Goal: Ask a question

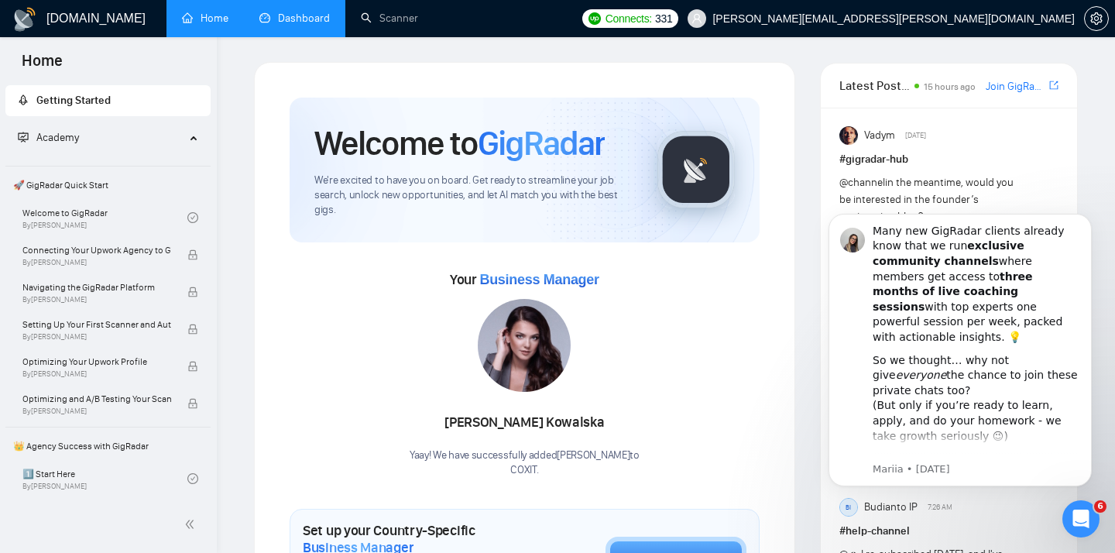
click at [309, 19] on link "Dashboard" at bounding box center [294, 18] width 70 height 13
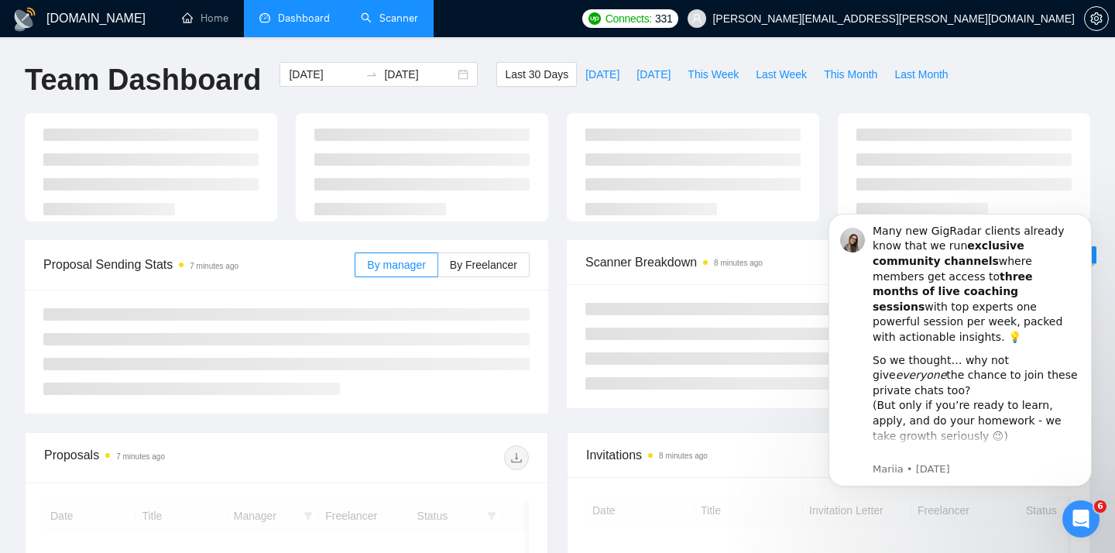
click at [386, 16] on link "Scanner" at bounding box center [389, 18] width 57 height 13
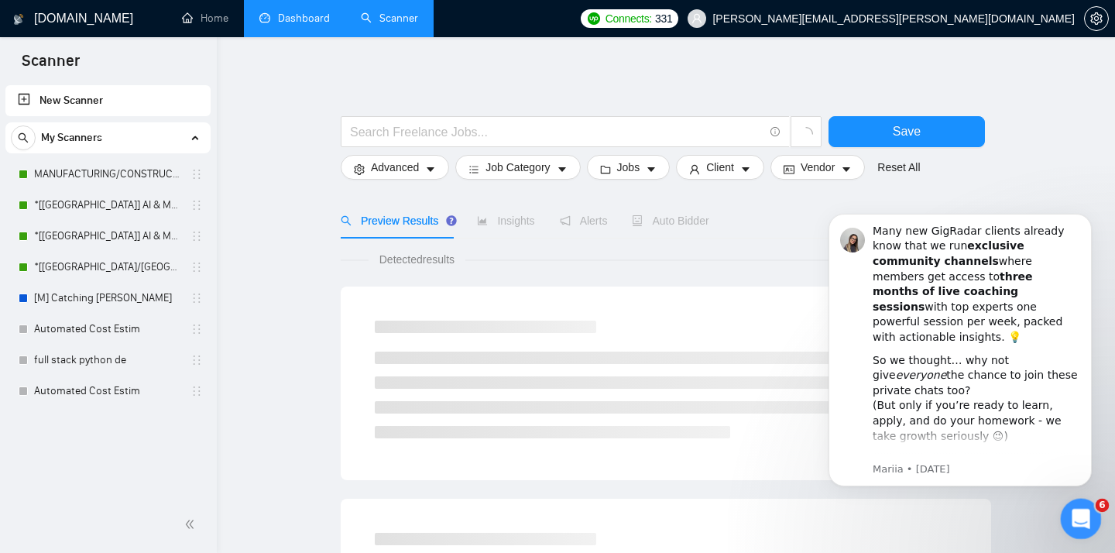
click at [1075, 520] on icon "Open Intercom Messenger" at bounding box center [1080, 517] width 26 height 26
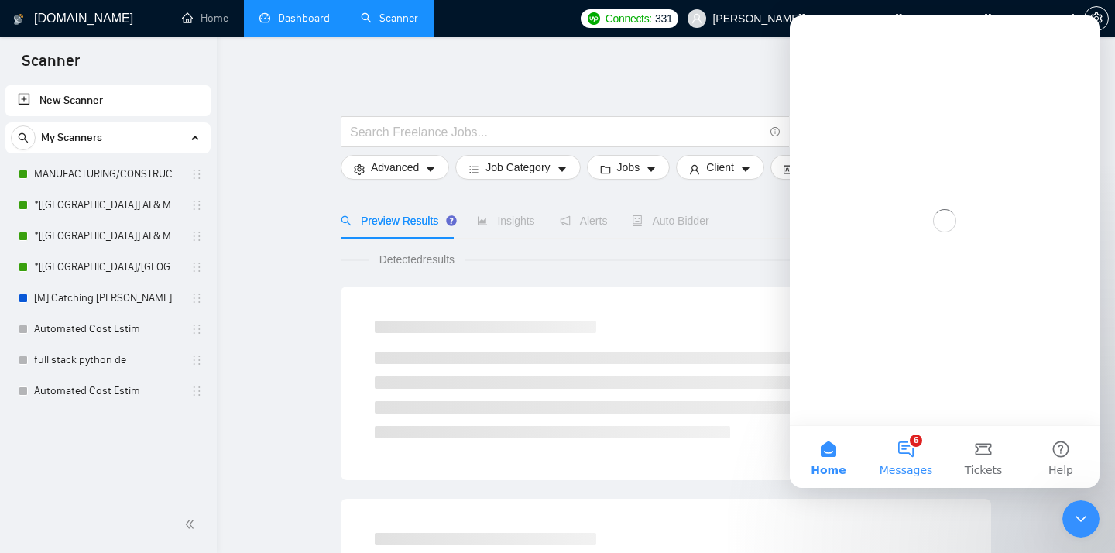
click at [904, 466] on span "Messages" at bounding box center [906, 470] width 53 height 11
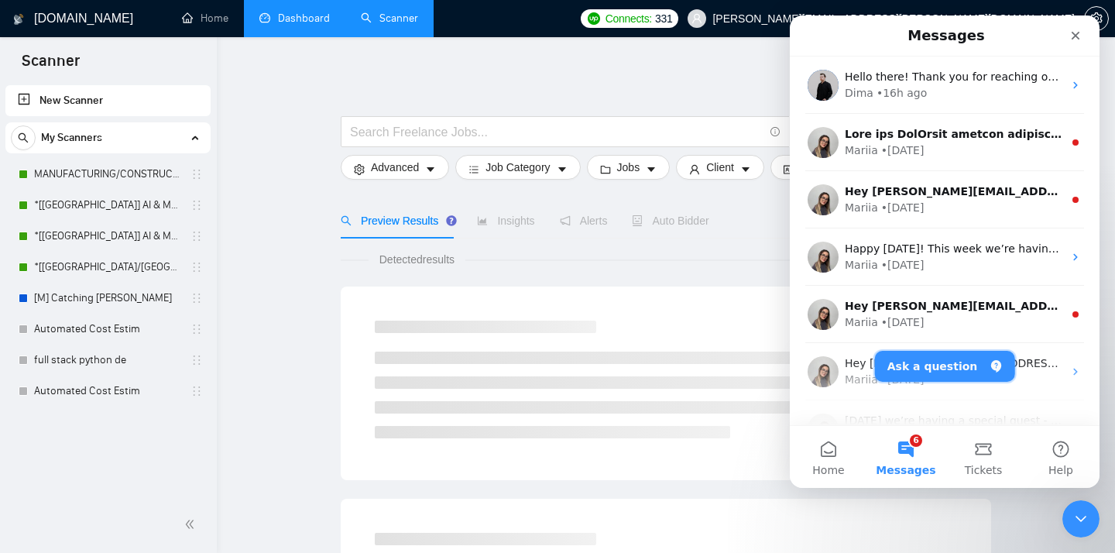
click at [945, 369] on button "Ask a question" at bounding box center [945, 366] width 140 height 31
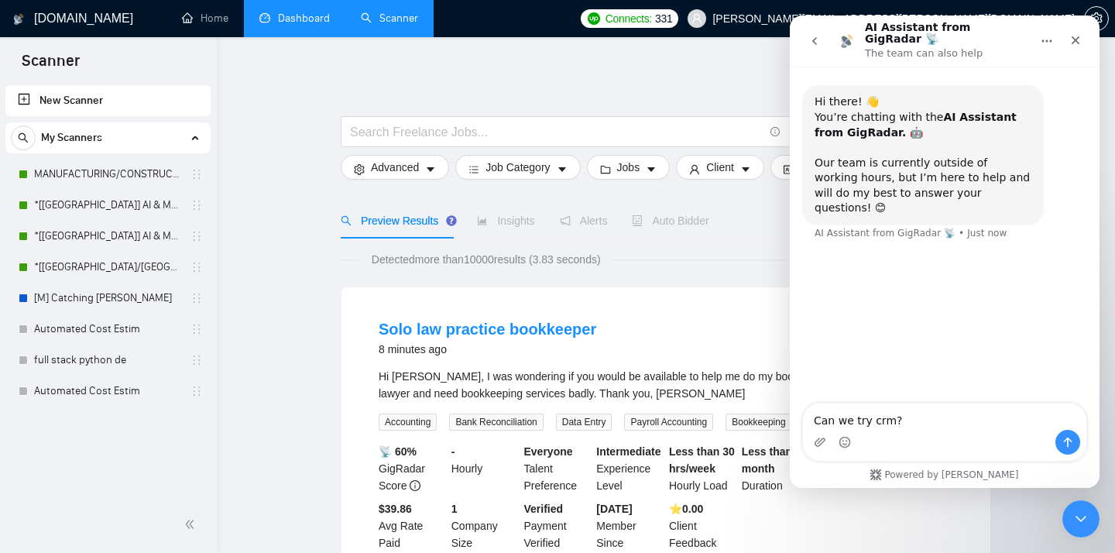
type textarea "Can we try crm?"
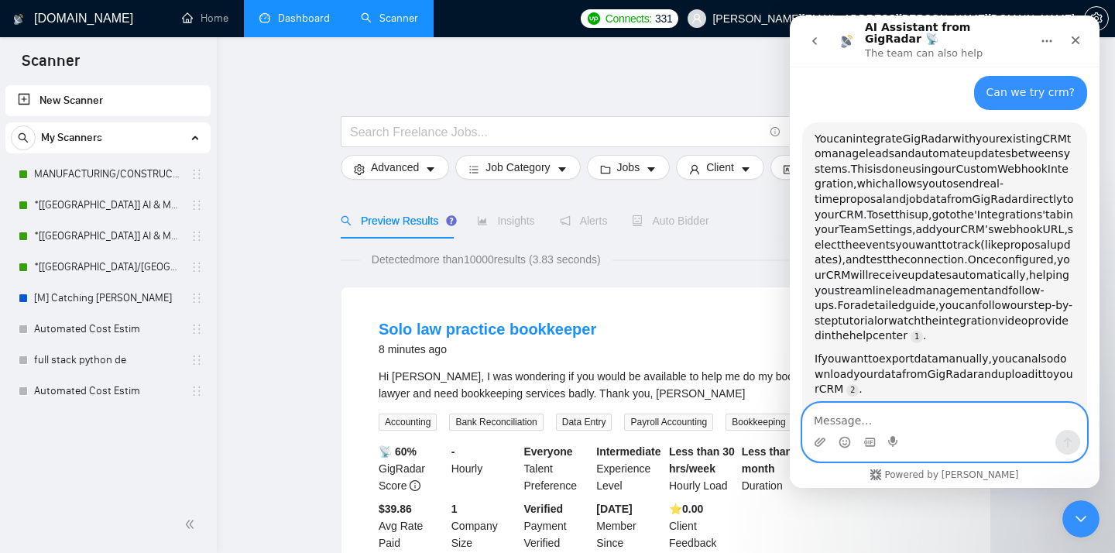
scroll to position [192, 0]
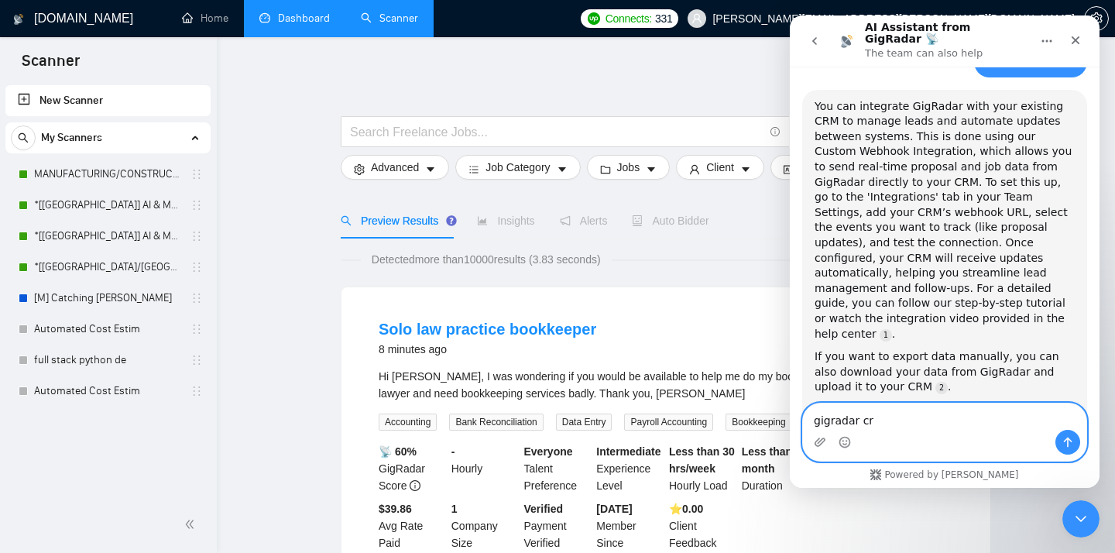
type textarea "gigradar crm"
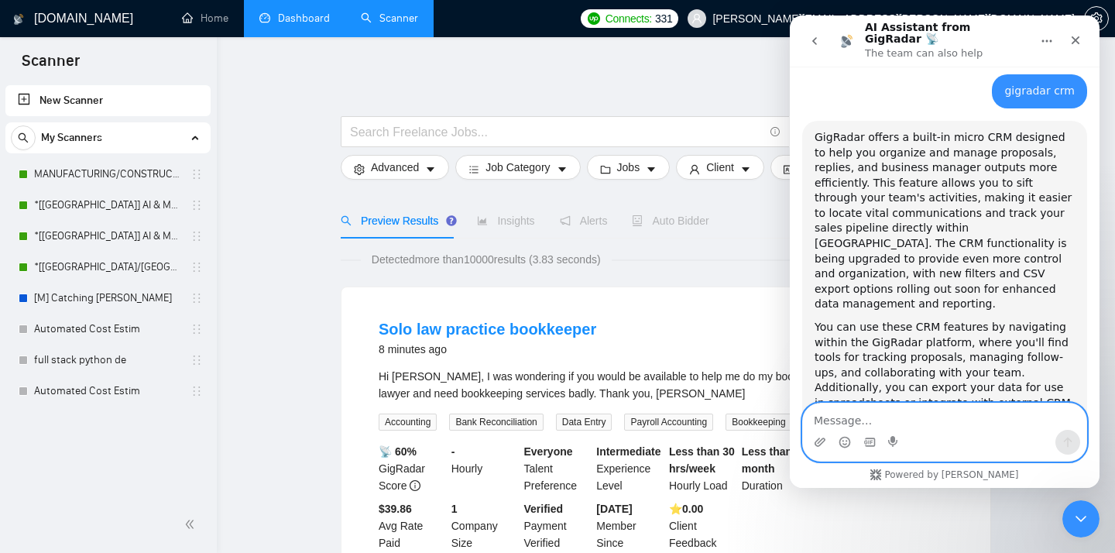
scroll to position [669, 0]
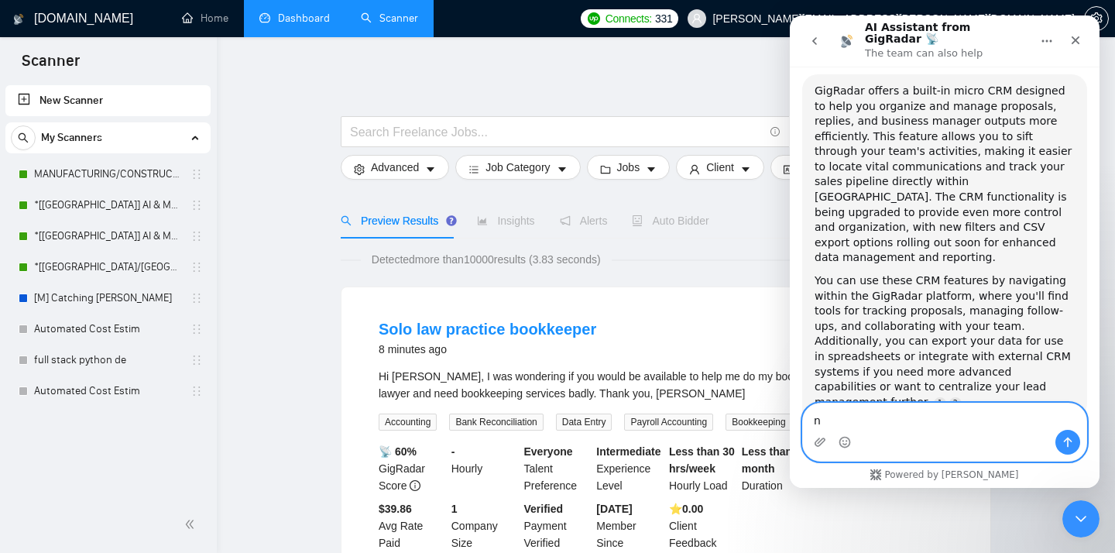
type textarea "no"
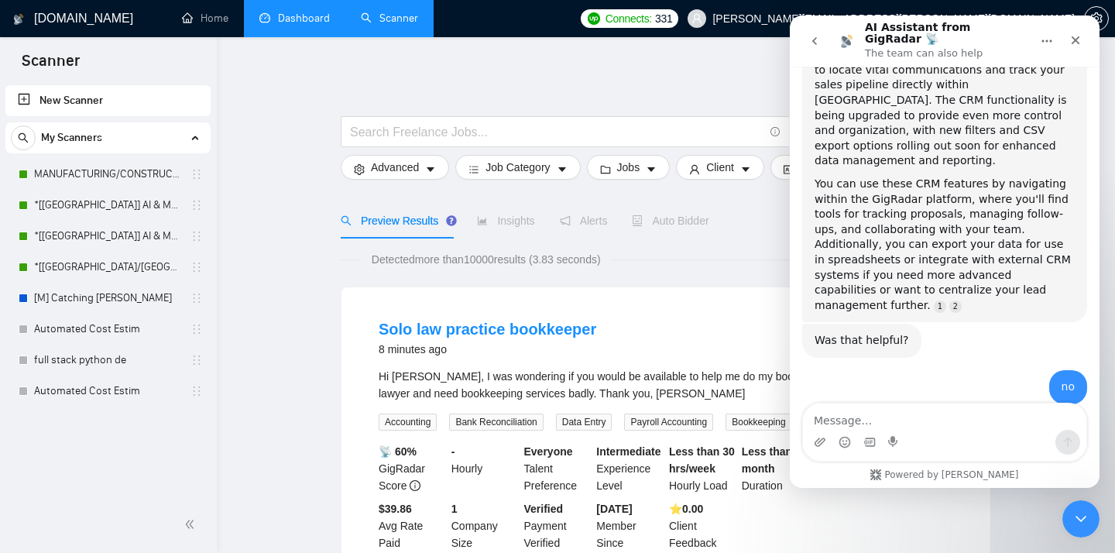
scroll to position [777, 0]
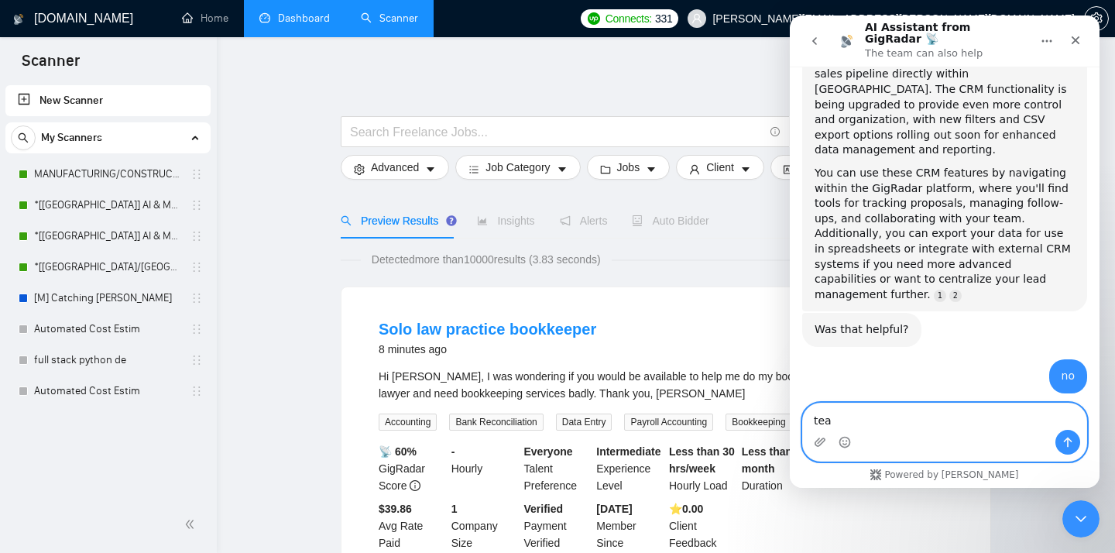
type textarea "team"
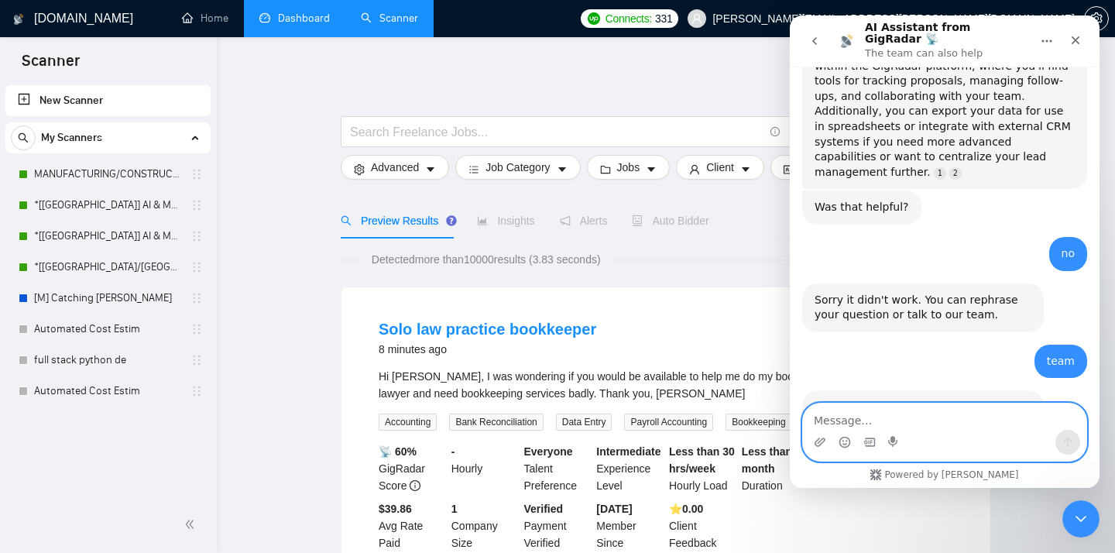
scroll to position [900, 0]
type textarea "+"
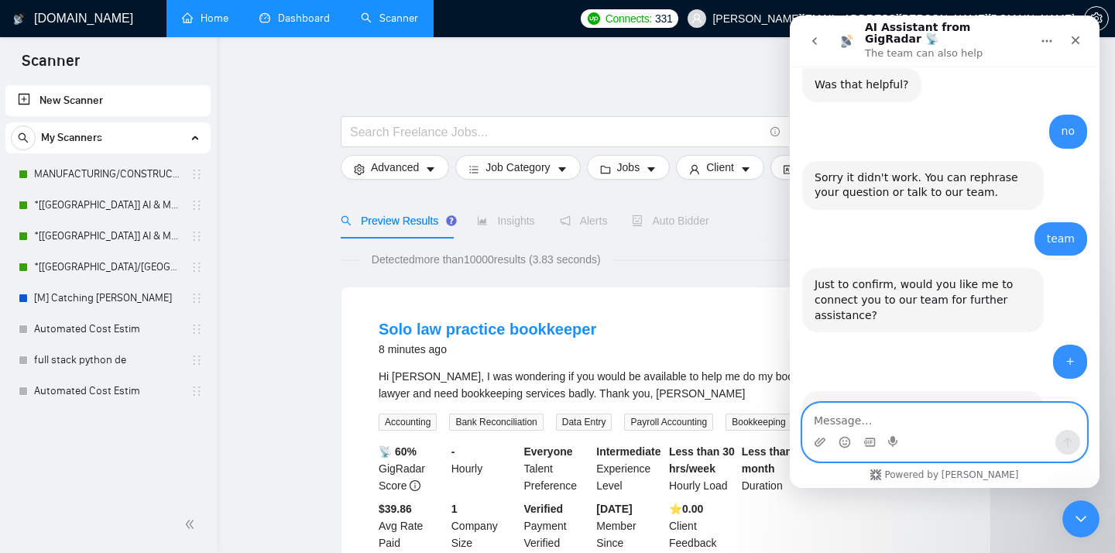
scroll to position [1022, 0]
type textarea "A"
type textarea "Access to gig radar crm"
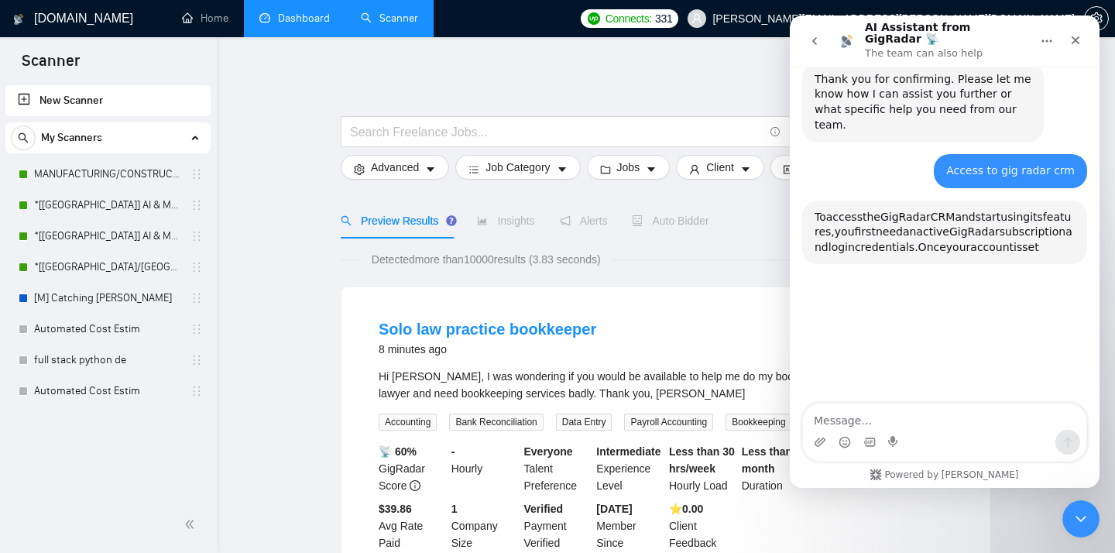
scroll to position [1352, 0]
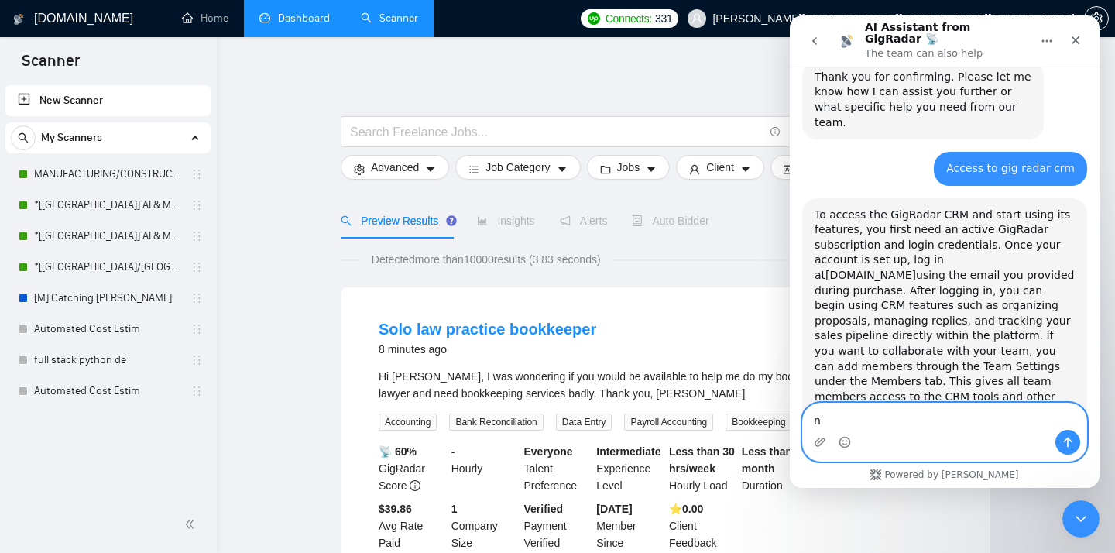
type textarea "no"
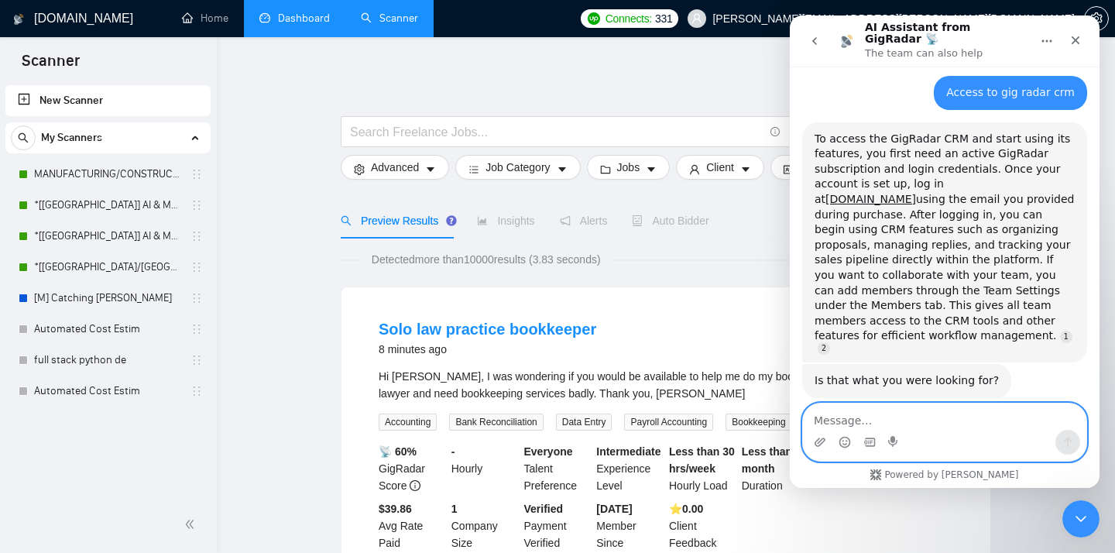
scroll to position [1485, 0]
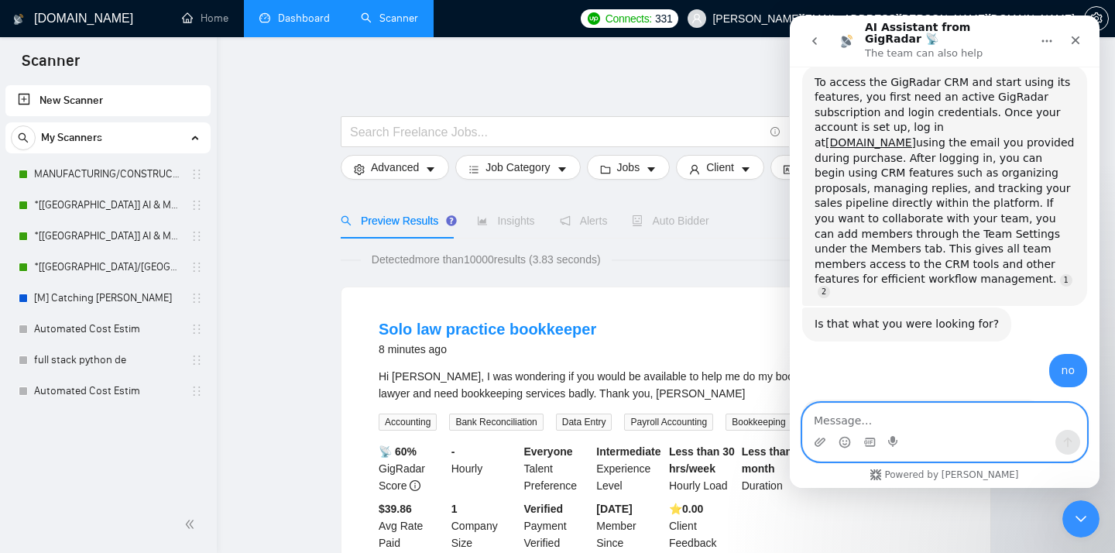
type textarea "+"
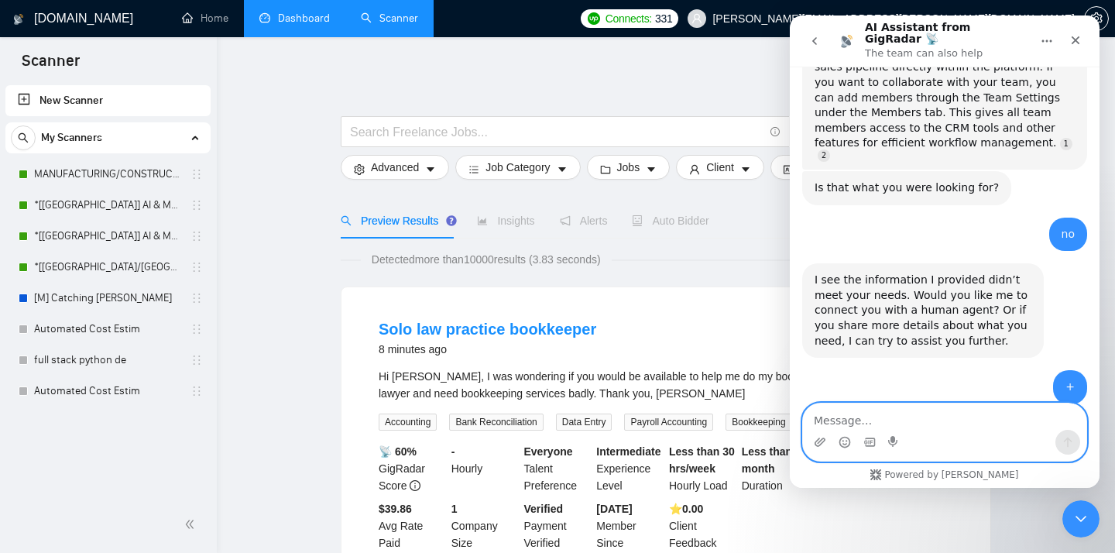
scroll to position [1623, 0]
type textarea "+"
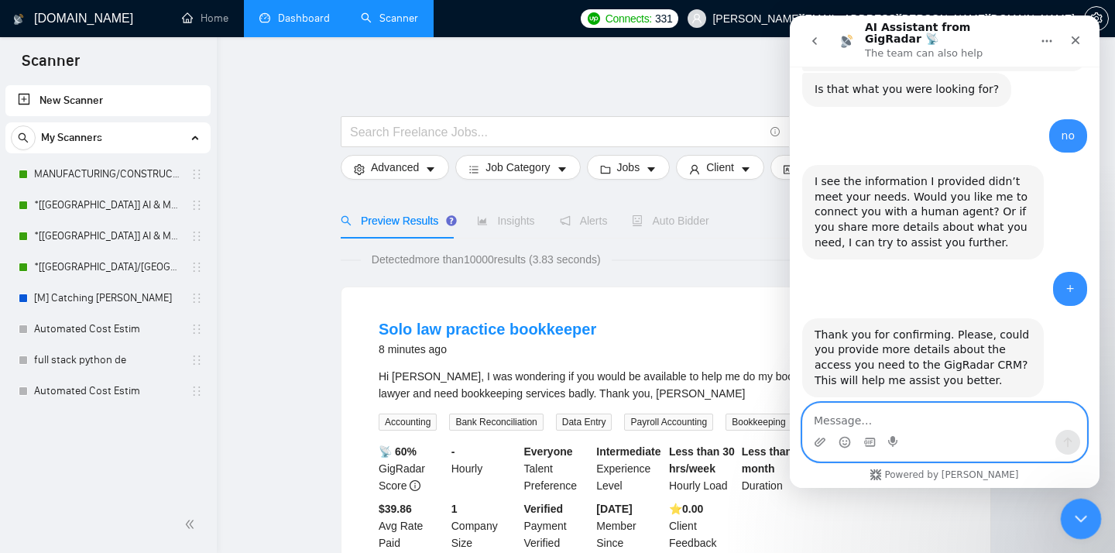
scroll to position [1761, 0]
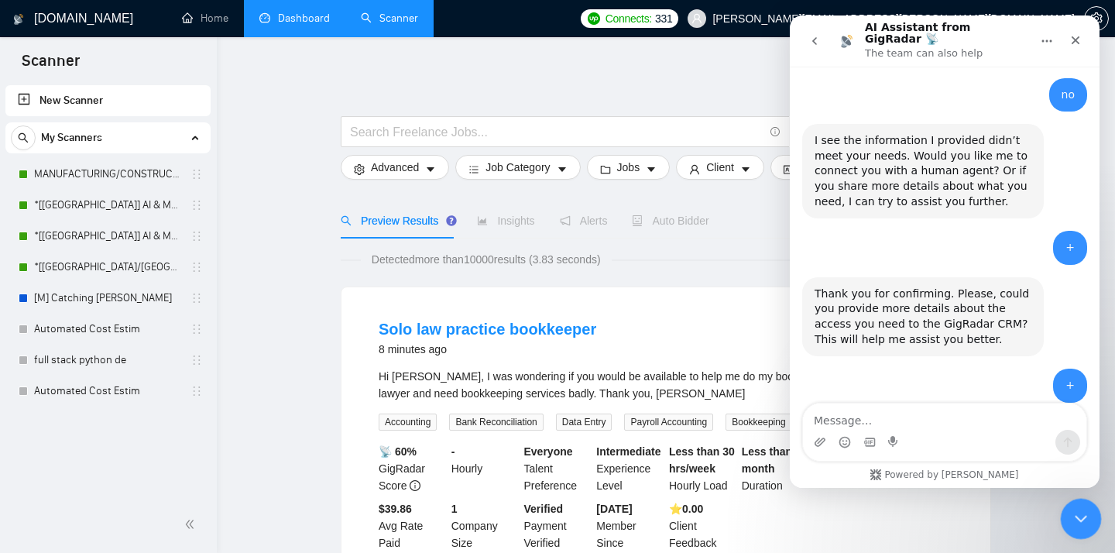
click at [1081, 526] on div "Close Intercom Messenger" at bounding box center [1078, 516] width 37 height 37
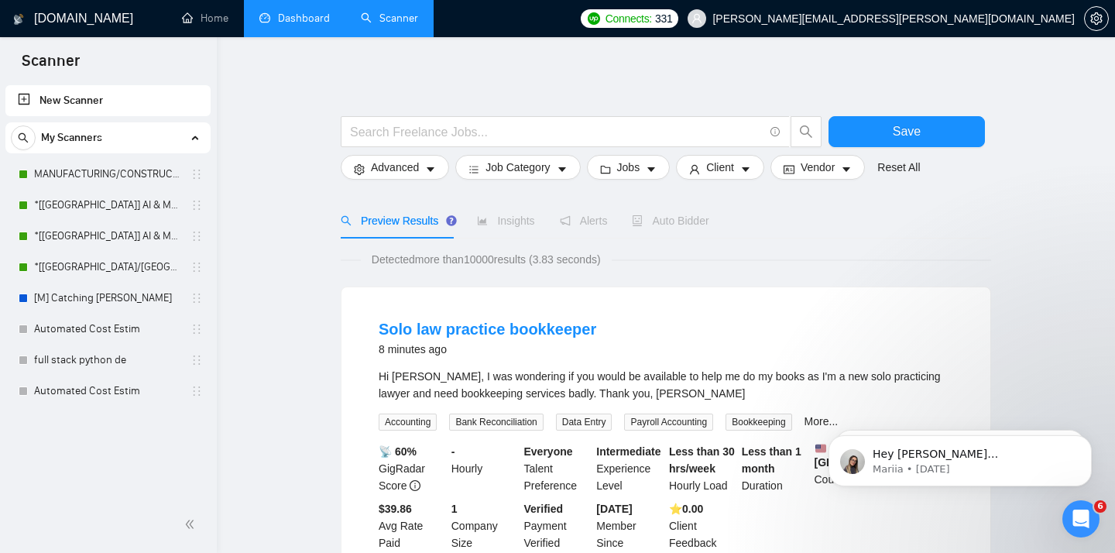
click at [969, 19] on span "[PERSON_NAME][EMAIL_ADDRESS][PERSON_NAME][DOMAIN_NAME]" at bounding box center [894, 19] width 362 height 0
click at [279, 15] on link "Dashboard" at bounding box center [294, 18] width 70 height 13
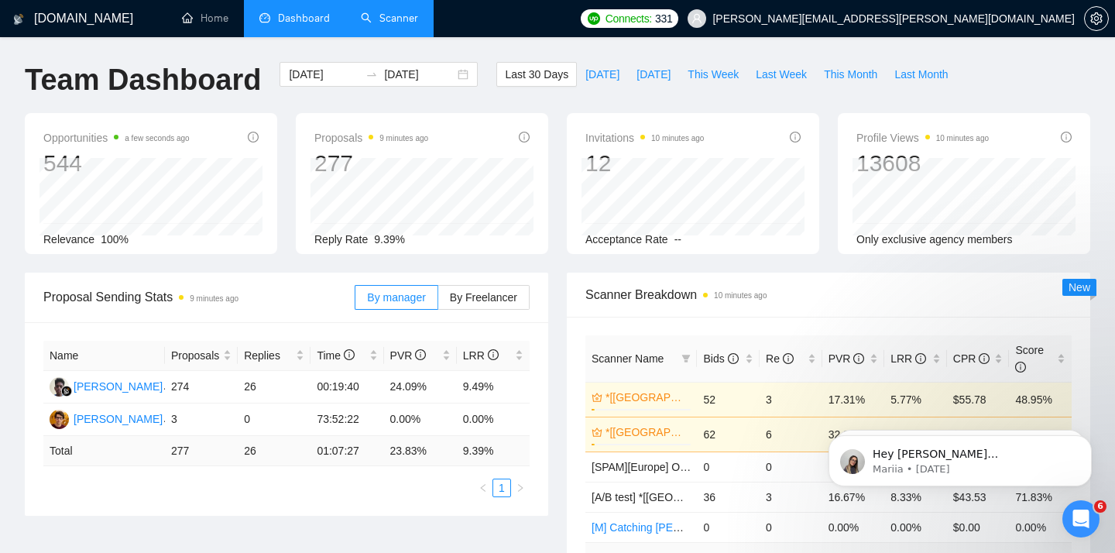
click at [383, 25] on link "Scanner" at bounding box center [389, 18] width 57 height 13
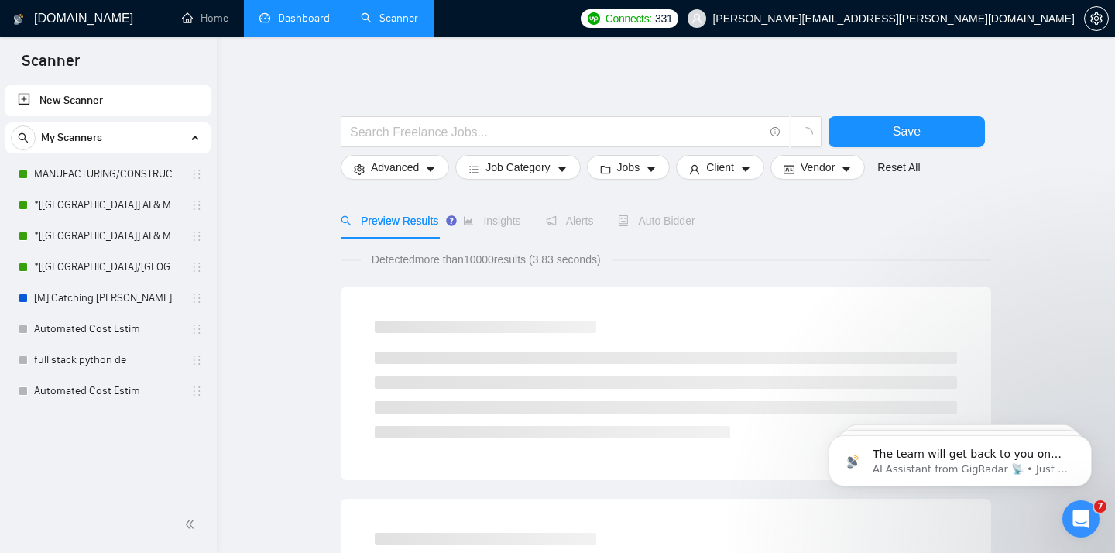
scroll to position [1855, 0]
click at [118, 173] on link "MANUFACTURING/CONSTRUCTION" at bounding box center [107, 174] width 147 height 31
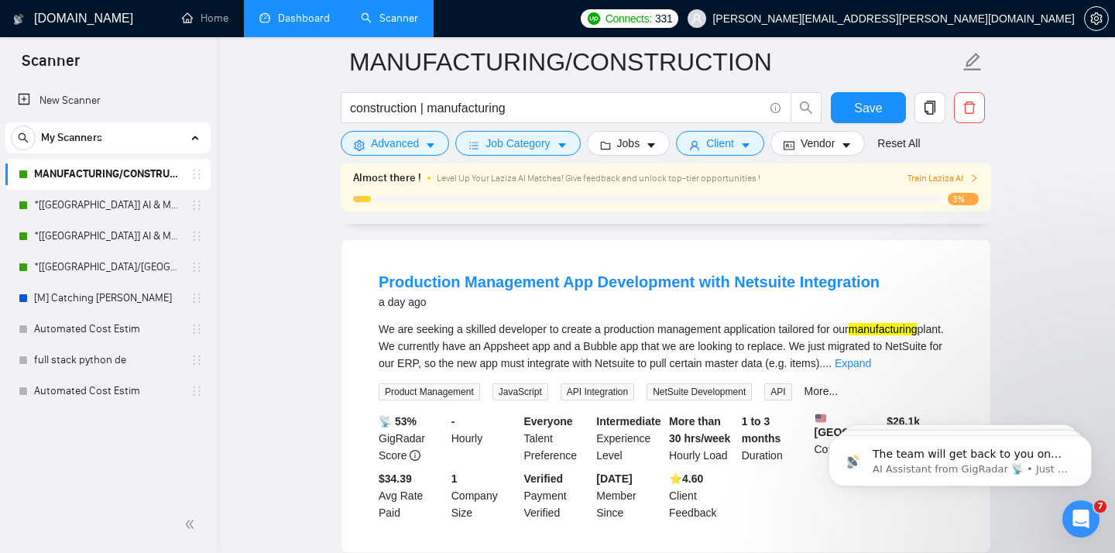
scroll to position [160, 0]
